Goal: Transaction & Acquisition: Purchase product/service

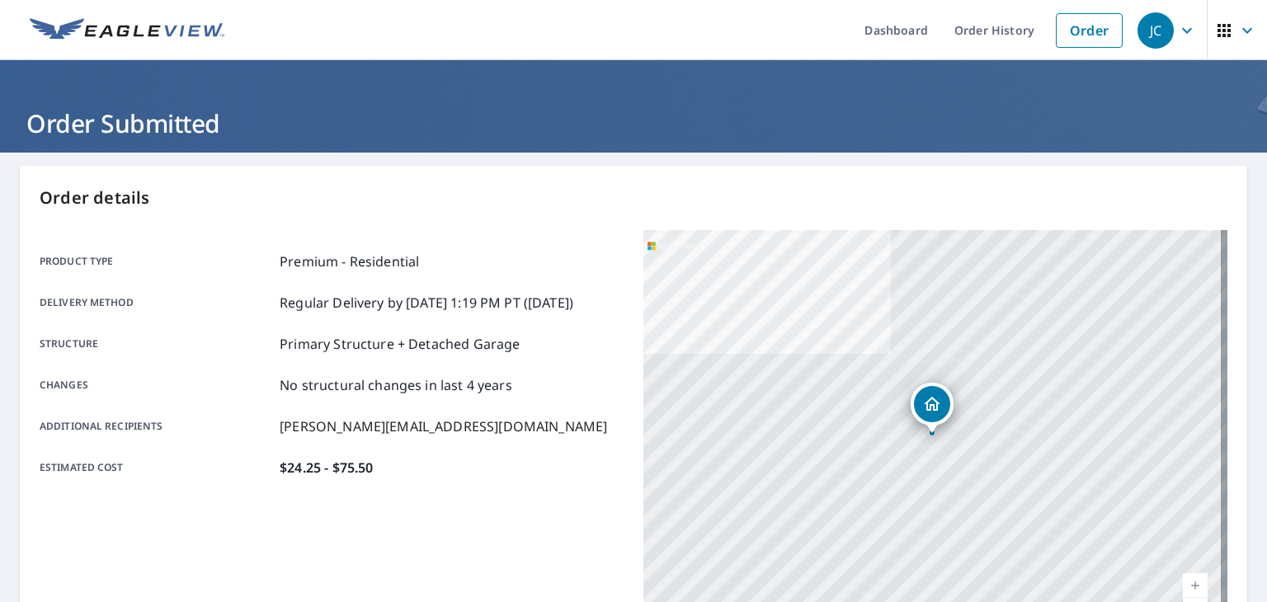
scroll to position [368, 0]
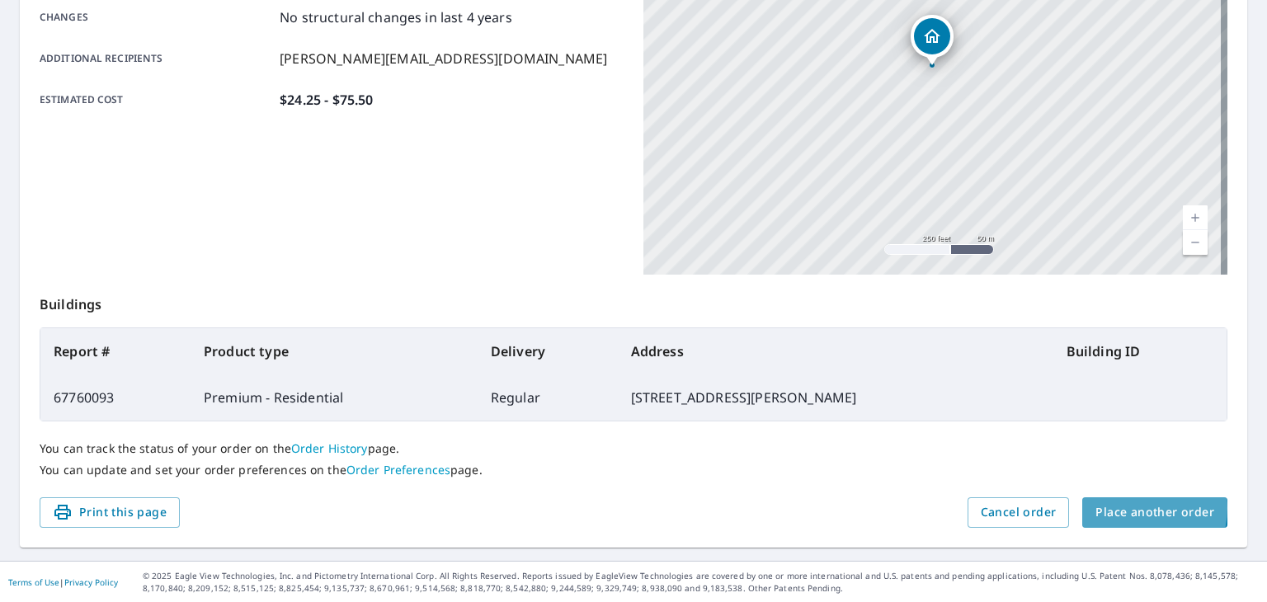
click at [1125, 507] on span "Place another order" at bounding box center [1154, 512] width 119 height 21
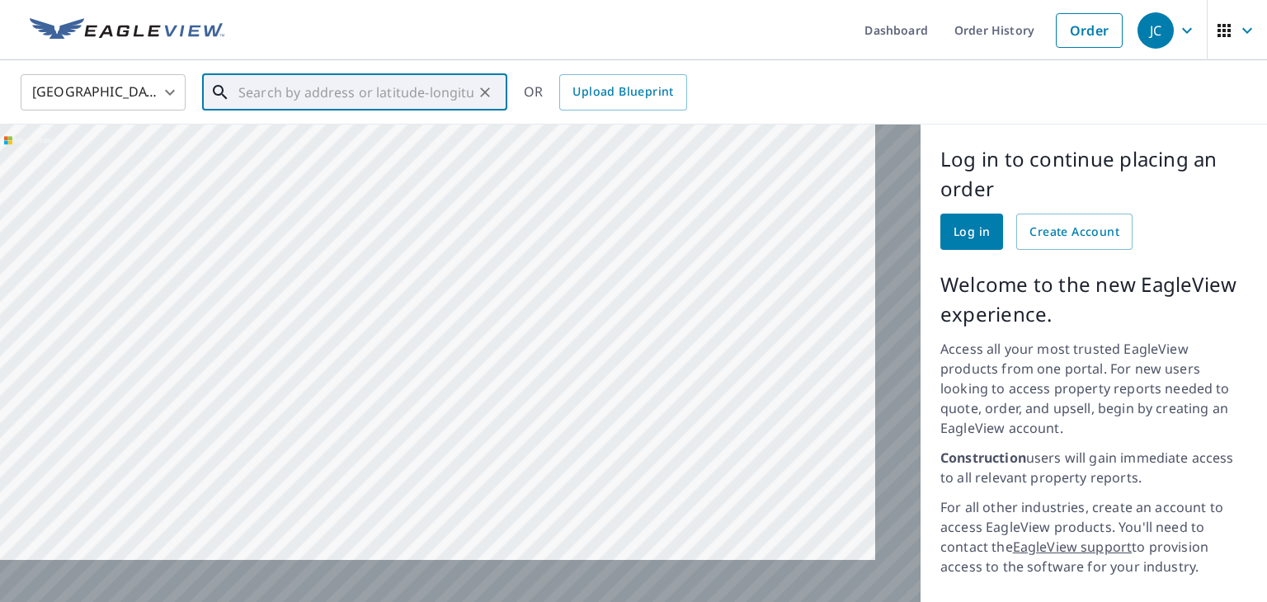
click at [343, 89] on input "text" at bounding box center [355, 92] width 235 height 46
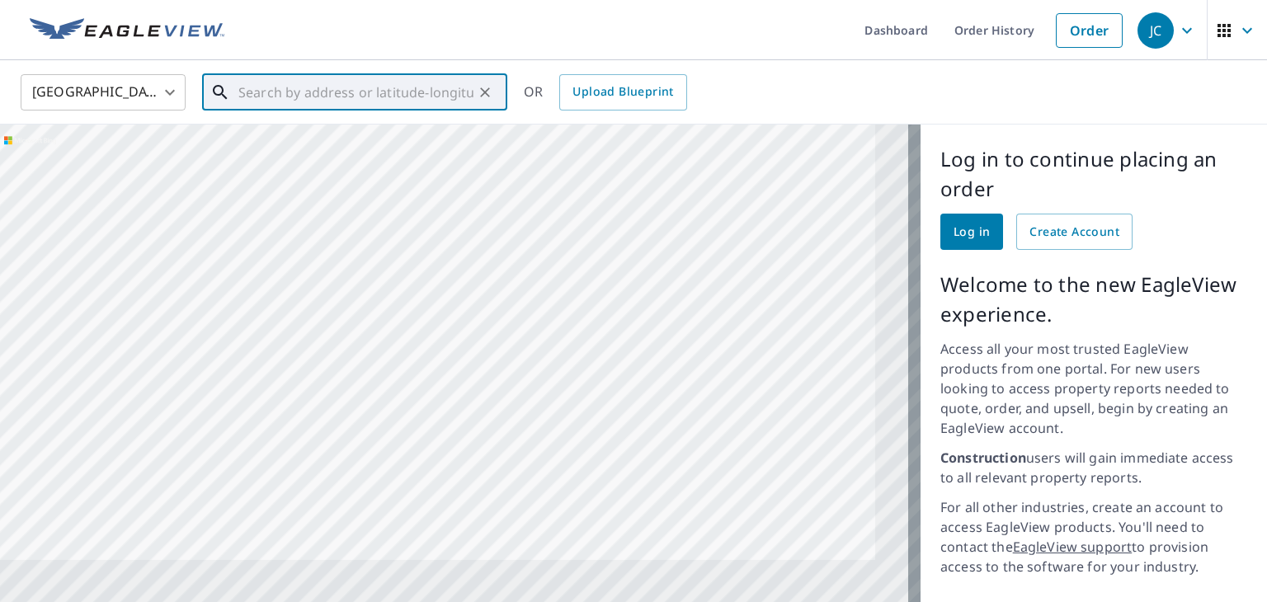
type input "9"
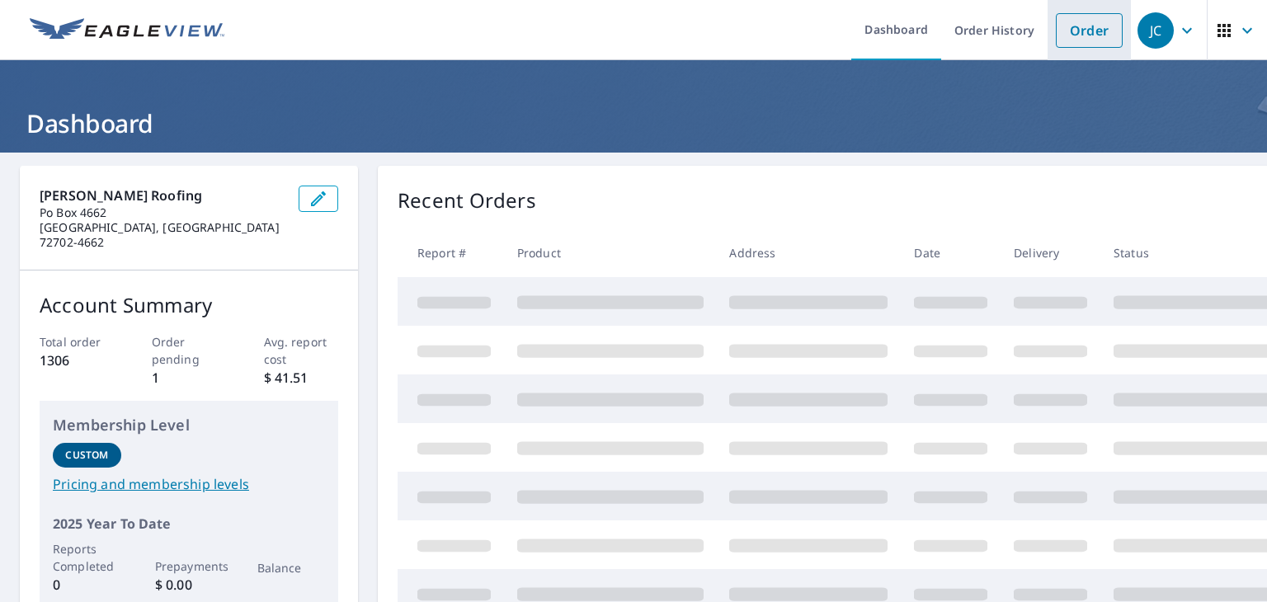
click at [1065, 35] on link "Order" at bounding box center [1089, 30] width 67 height 35
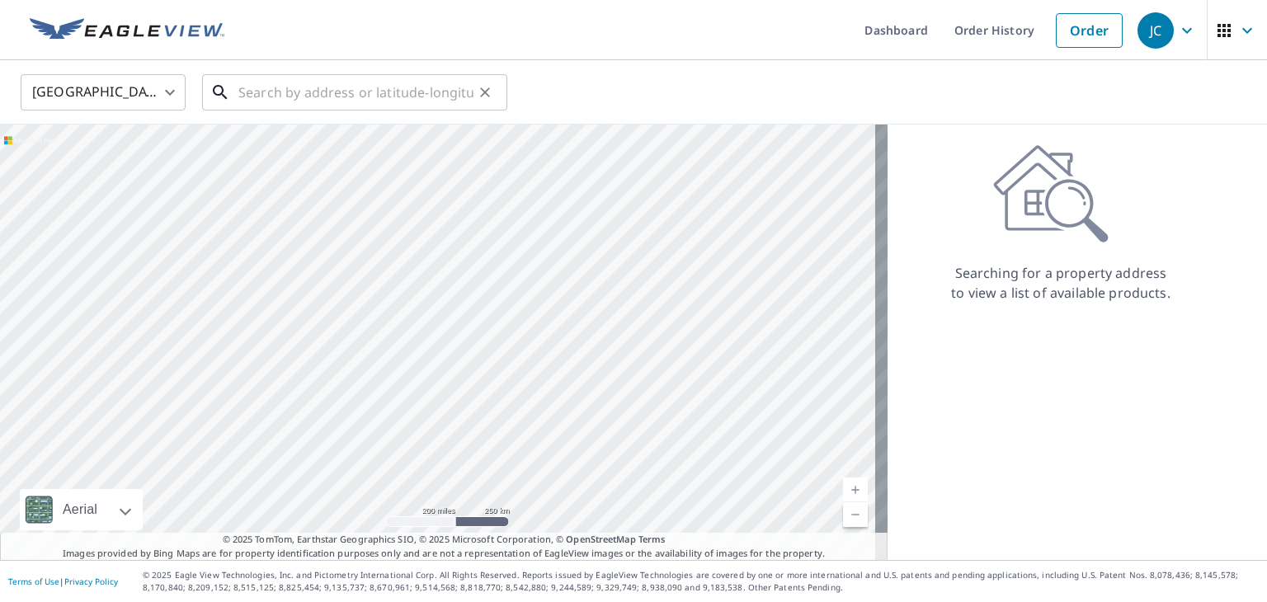
click at [396, 95] on input "text" at bounding box center [355, 92] width 235 height 46
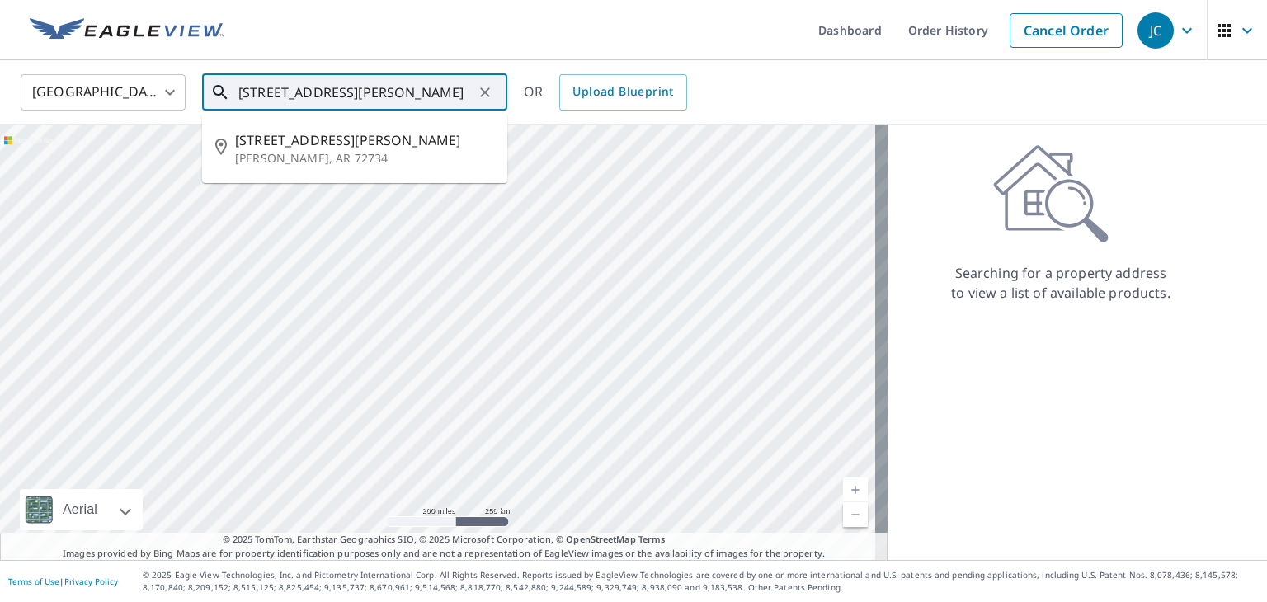
click at [333, 145] on span "9553 Wilmoth Cir" at bounding box center [364, 140] width 259 height 20
type input "9553 Wilmoth Cir Gentry, AR 72734"
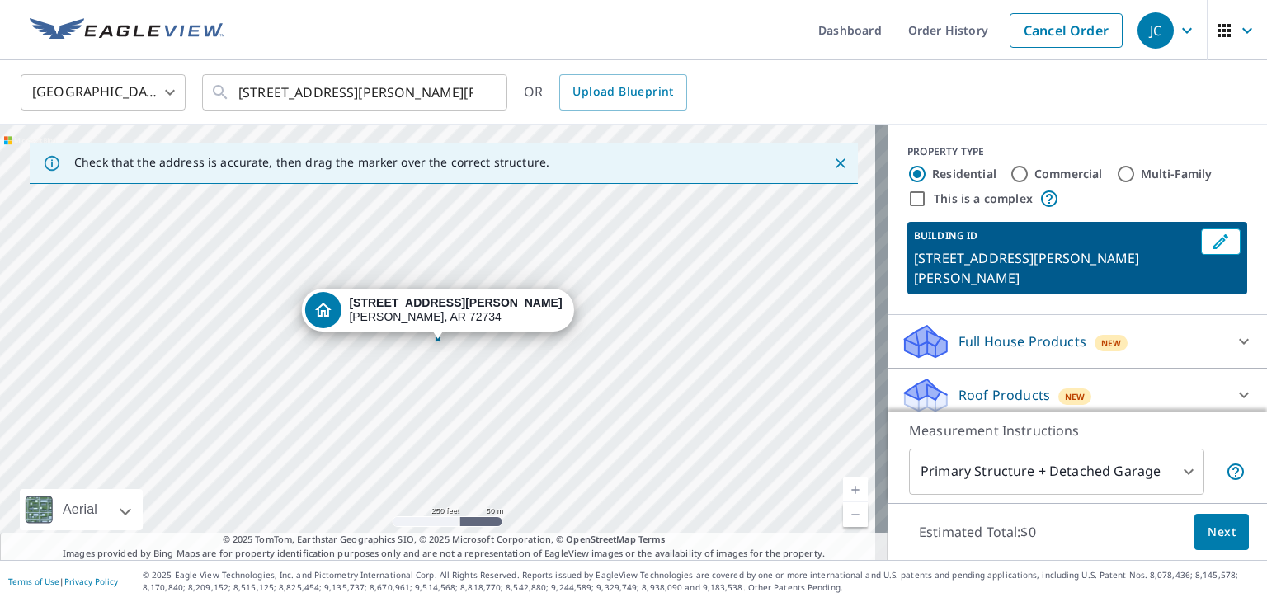
click at [843, 485] on link "Current Level 17, Zoom In" at bounding box center [855, 490] width 25 height 25
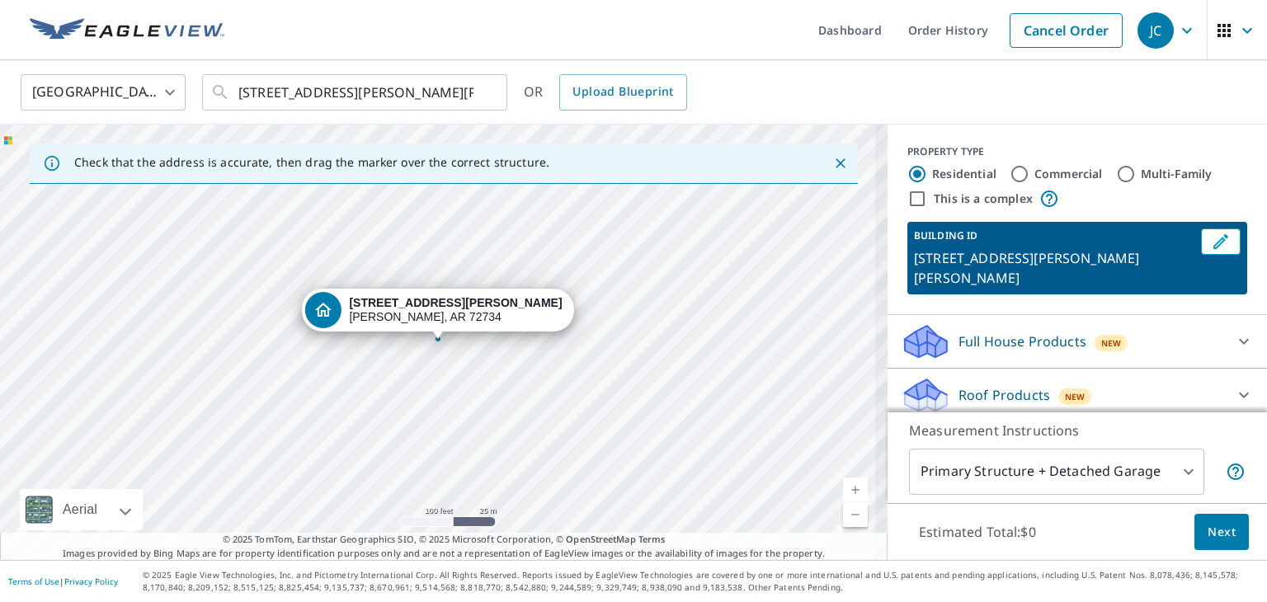
click at [843, 485] on link "Current Level 18, Zoom In" at bounding box center [855, 490] width 25 height 25
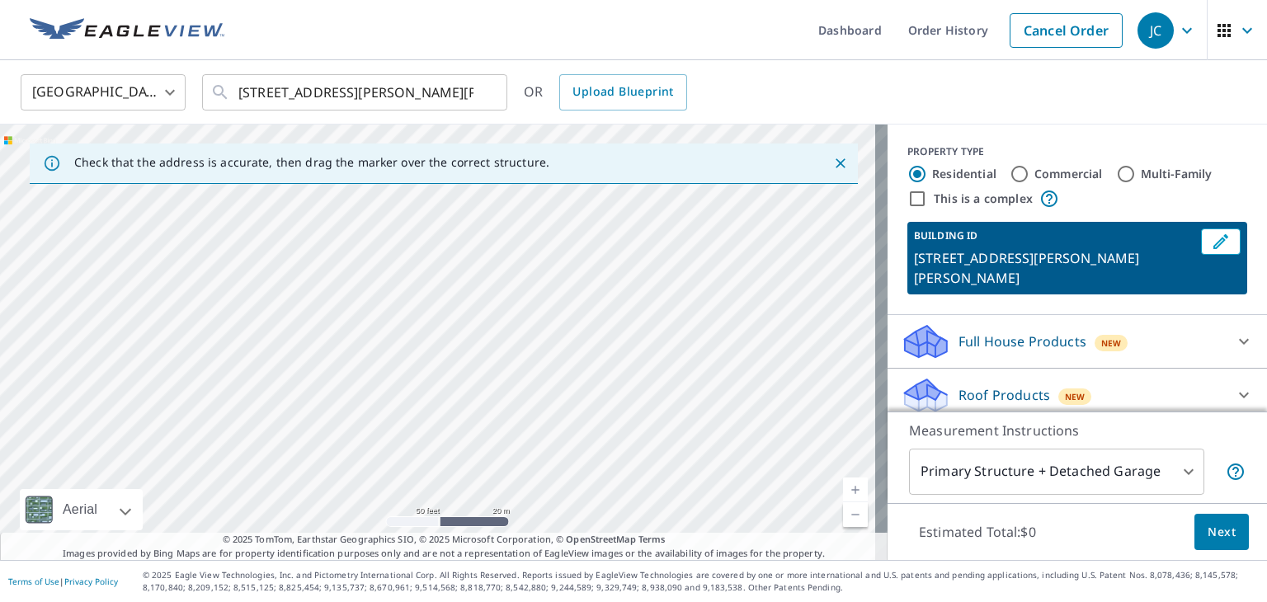
click at [851, 515] on link "Current Level 19, Zoom Out" at bounding box center [855, 514] width 25 height 25
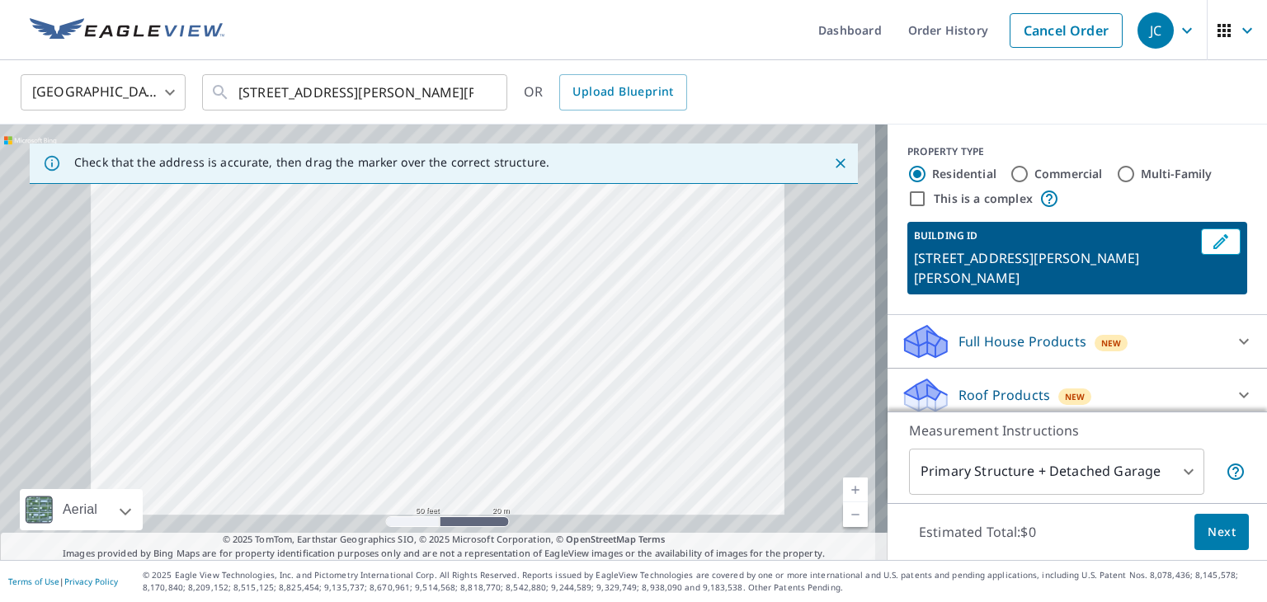
click at [850, 521] on link "Current Level 19, Zoom Out" at bounding box center [855, 514] width 25 height 25
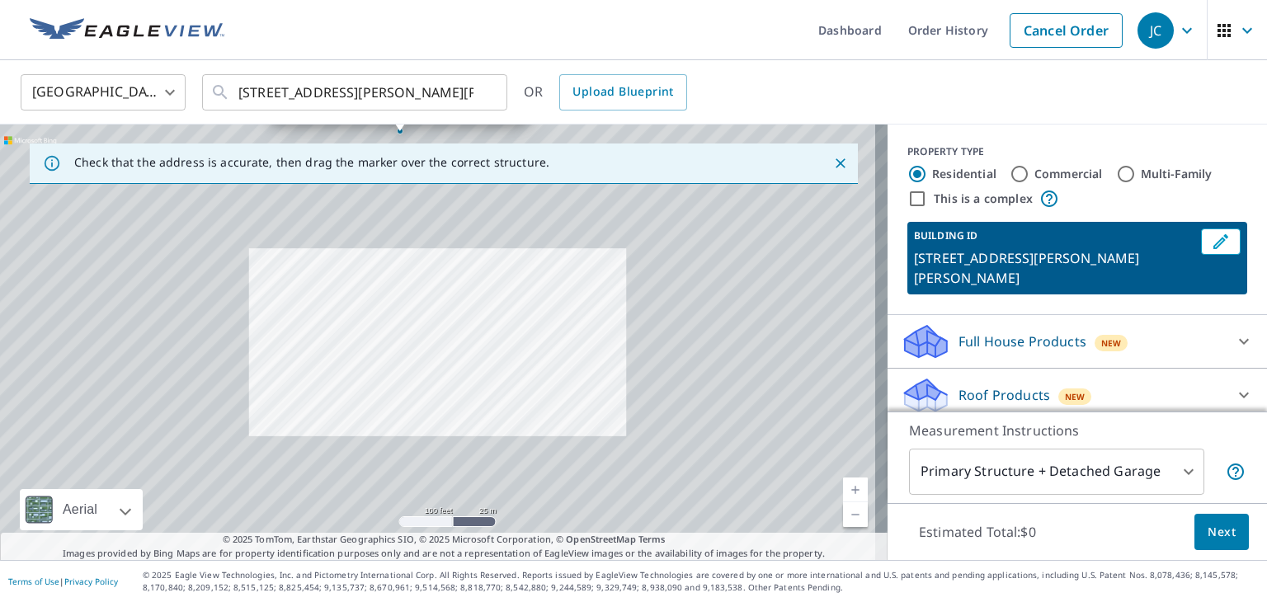
click at [843, 518] on link "Current Level 18, Zoom Out" at bounding box center [855, 514] width 25 height 25
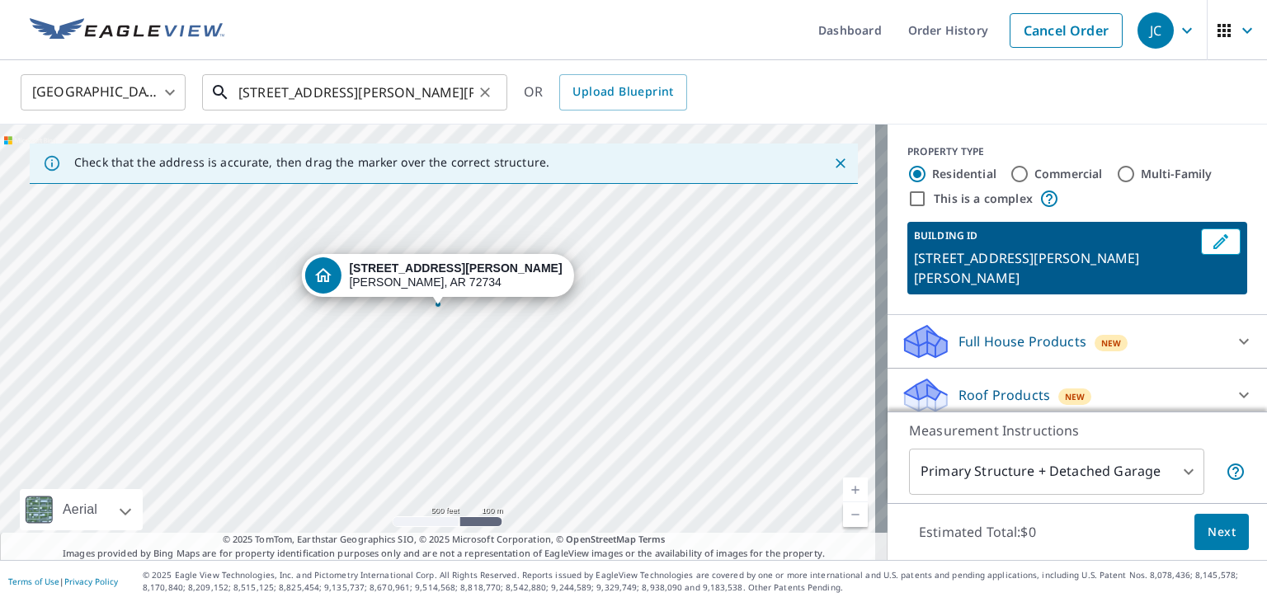
click at [449, 94] on input "9553 Wilmoth Cir Gentry, AR 72734" at bounding box center [355, 92] width 235 height 46
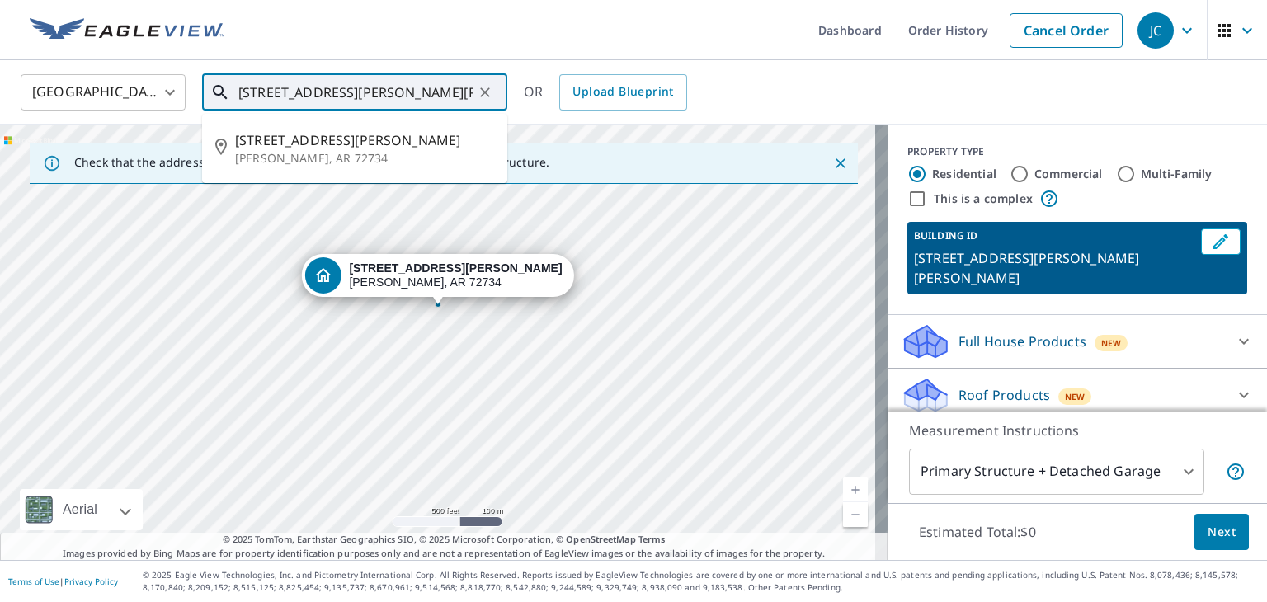
click at [484, 92] on icon "Clear" at bounding box center [485, 92] width 10 height 10
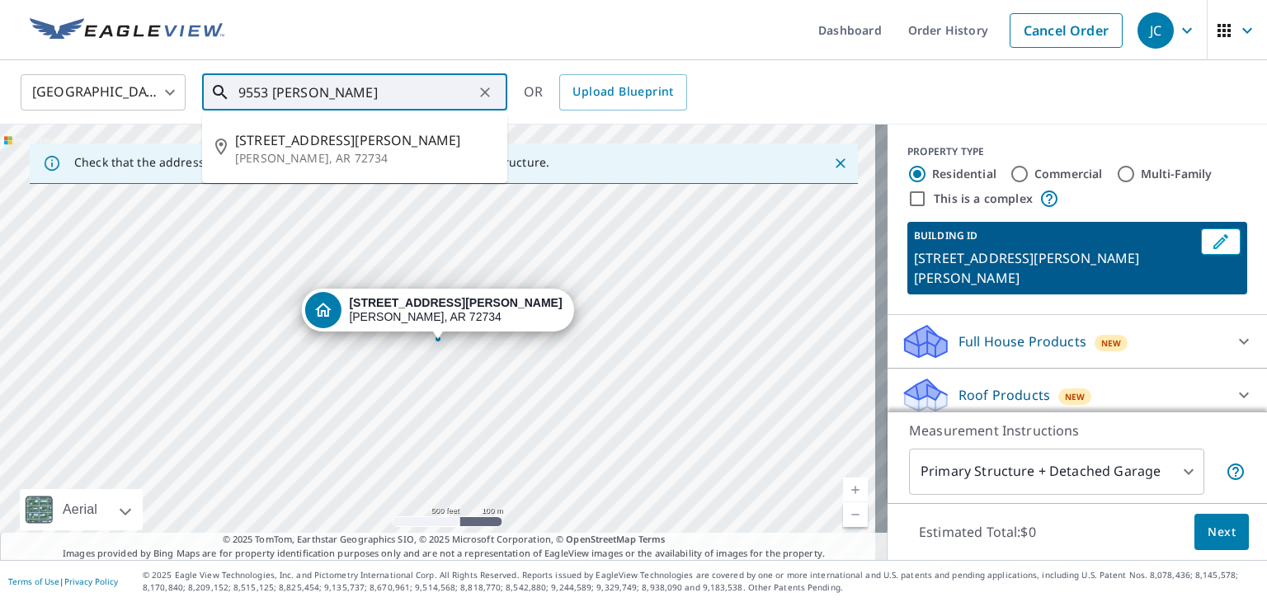
click at [300, 148] on span "9553 Wilmoth Cir" at bounding box center [364, 140] width 259 height 20
type input "9553 Wilmoth Cir Gentry, AR 72734"
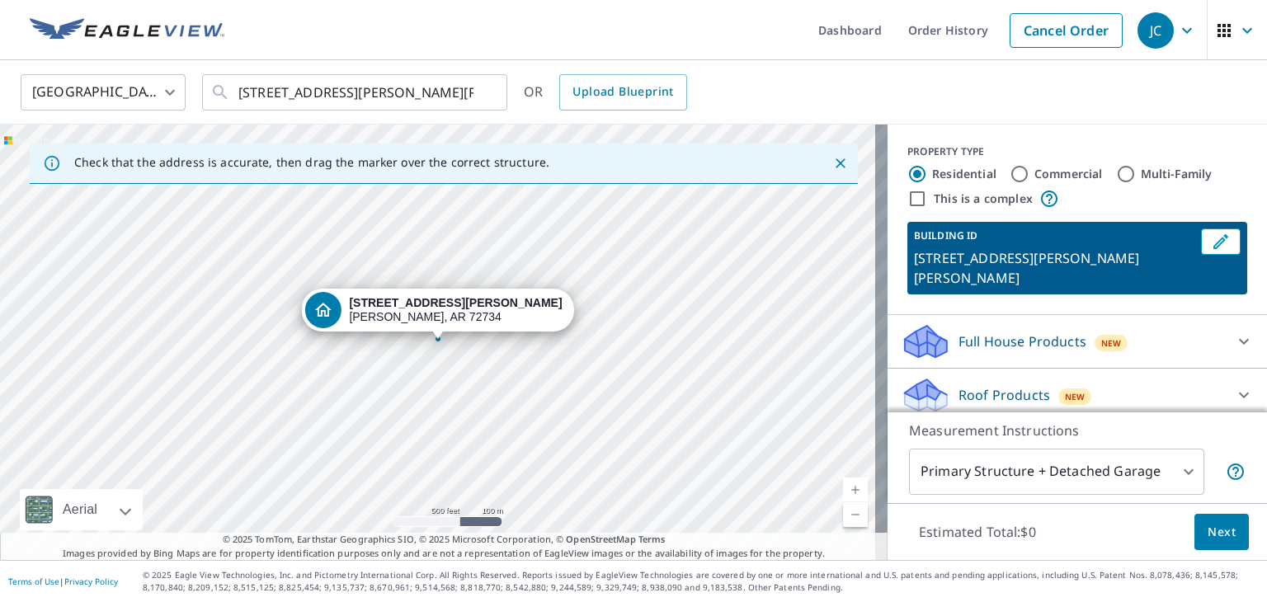
click at [848, 493] on link "Current Level 16, Zoom In" at bounding box center [855, 490] width 25 height 25
click at [845, 487] on link "Current Level 17, Zoom In" at bounding box center [855, 490] width 25 height 25
click at [843, 479] on link "Current Level 18, Zoom In" at bounding box center [855, 490] width 25 height 25
click at [848, 481] on link "Current Level 19, Zoom In" at bounding box center [855, 490] width 25 height 25
click at [843, 485] on link "Current Level 20, Zoom In Disabled" at bounding box center [855, 490] width 25 height 25
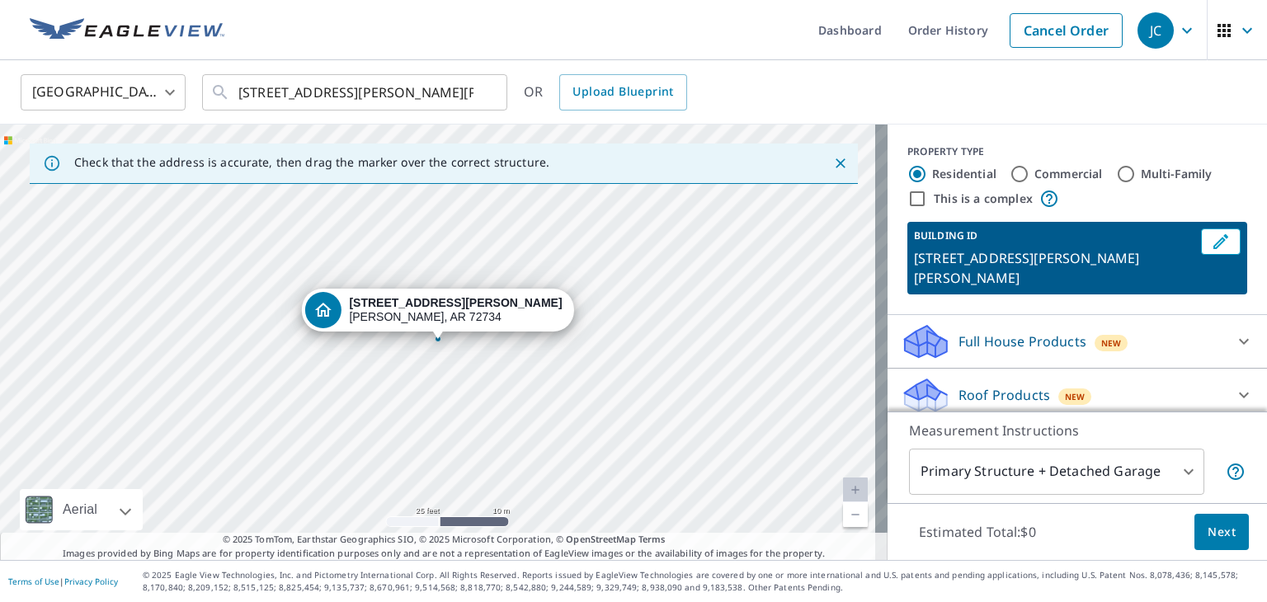
click at [843, 488] on link "Current Level 20, Zoom In Disabled" at bounding box center [855, 490] width 25 height 25
click at [1234, 385] on icon at bounding box center [1244, 395] width 20 height 20
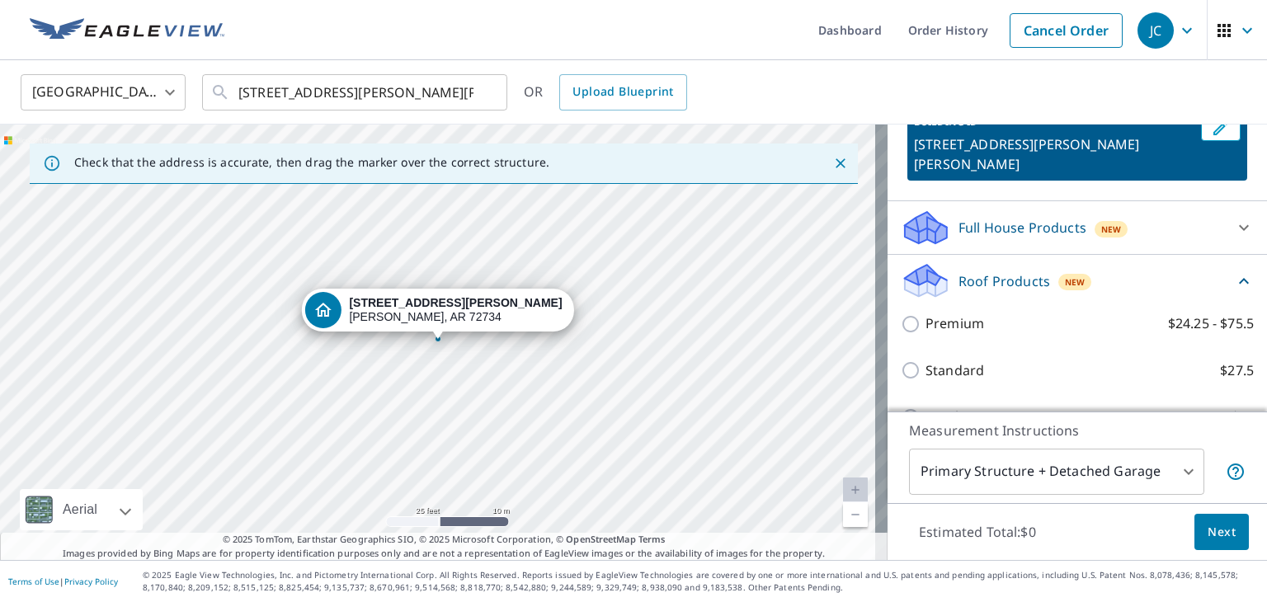
scroll to position [115, 0]
click at [910, 313] on input "Premium $24.25 - $75.5" at bounding box center [913, 323] width 25 height 20
checkbox input "true"
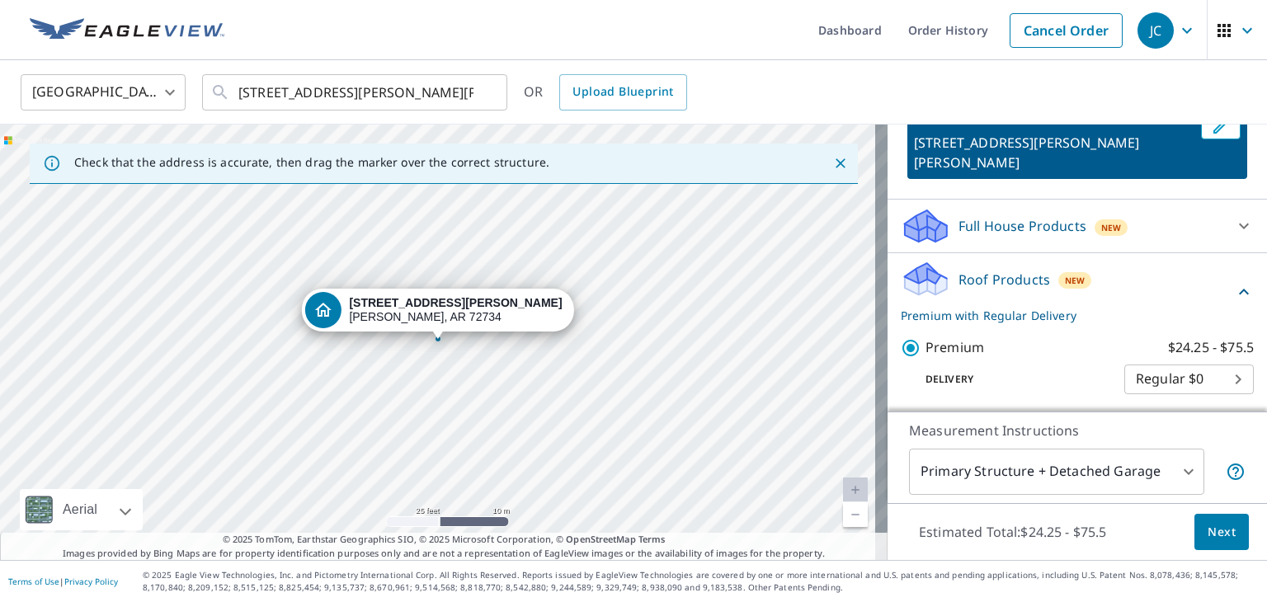
click at [1207, 522] on span "Next" at bounding box center [1221, 532] width 28 height 21
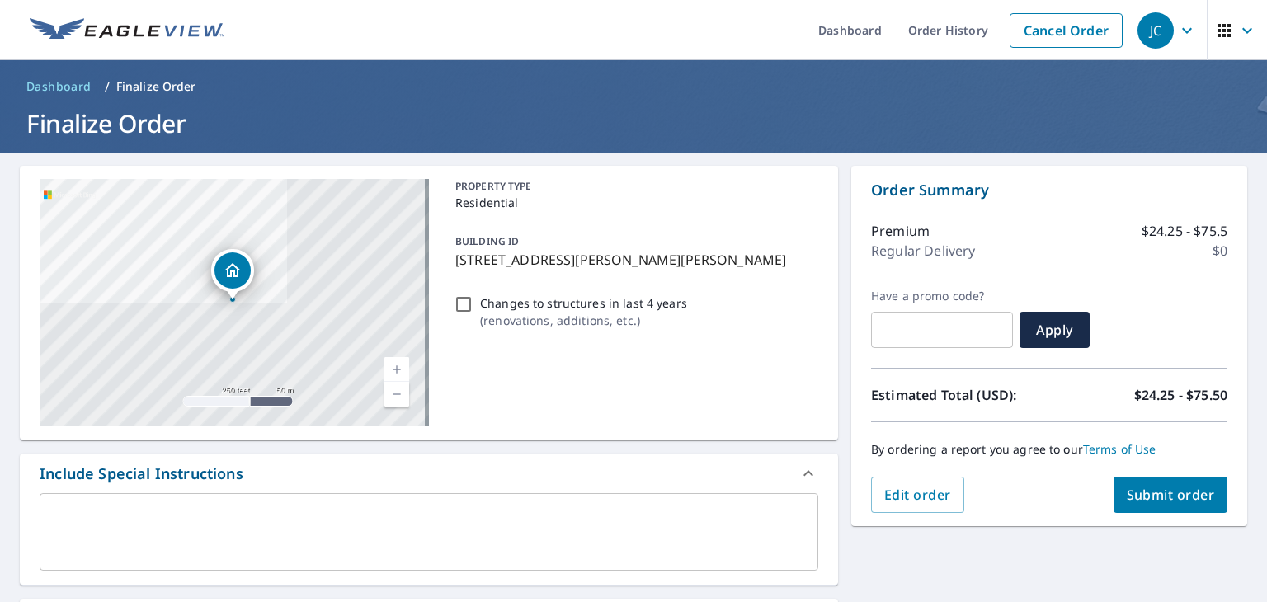
scroll to position [346, 0]
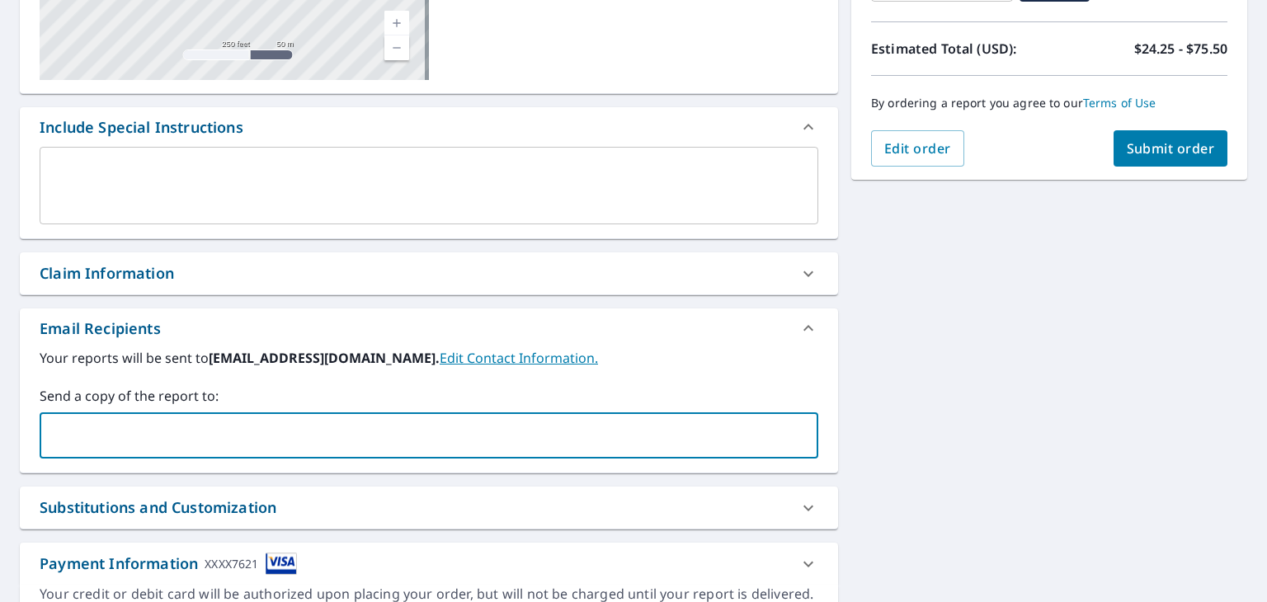
click at [398, 422] on input "text" at bounding box center [416, 435] width 739 height 31
type input "brandon@perry-roofing.com"
click at [1161, 145] on span "Submit order" at bounding box center [1171, 148] width 88 height 18
checkbox input "true"
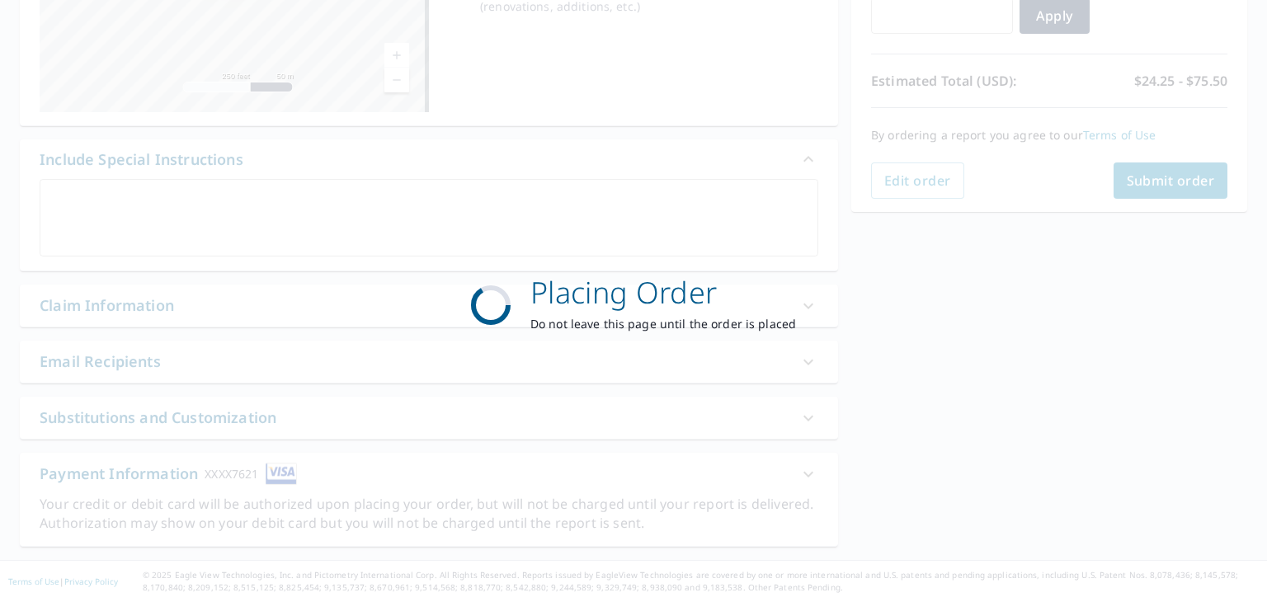
scroll to position [313, 0]
